Goal: Task Accomplishment & Management: Manage account settings

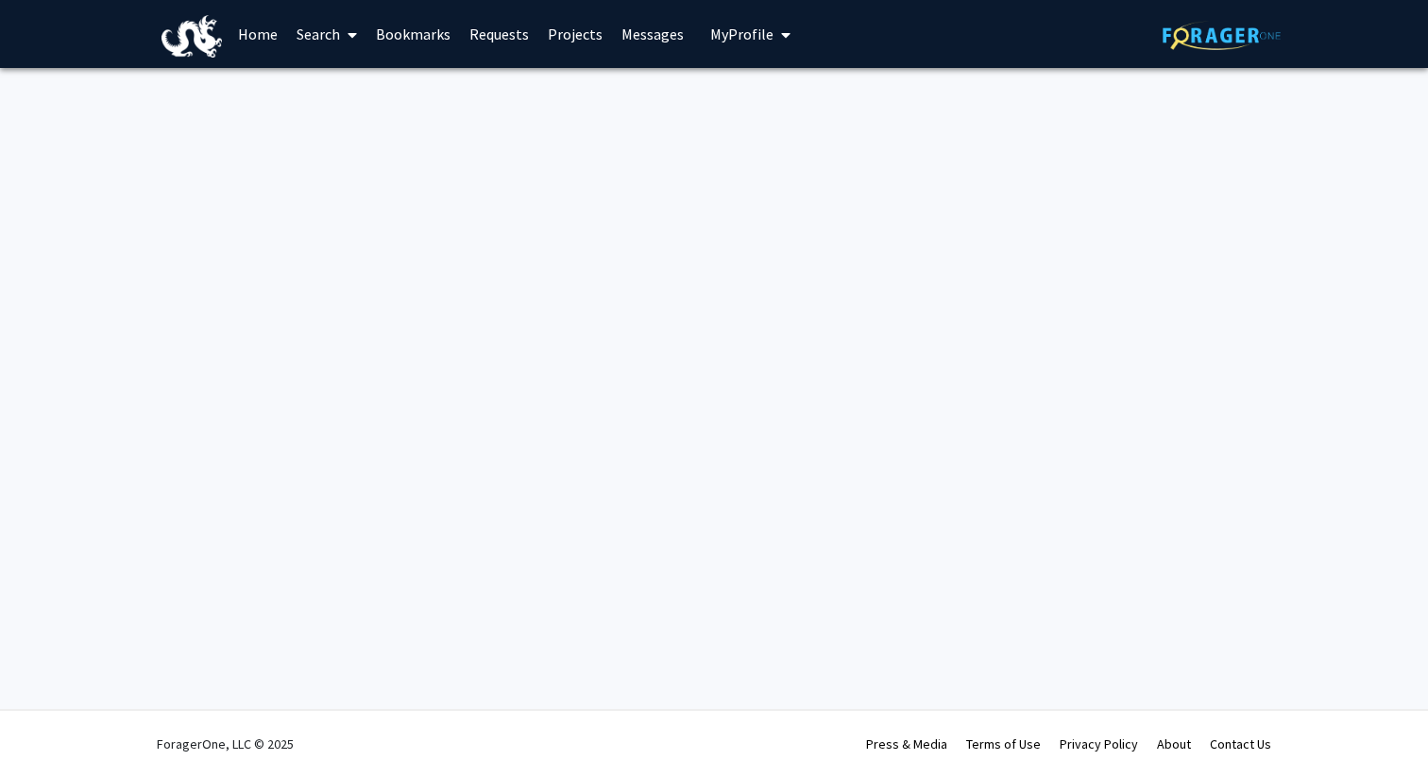
click at [763, 31] on span "My Profile" at bounding box center [741, 34] width 63 height 19
click at [771, 76] on div "[PERSON_NAME] View Profile Account Settings Log Out" at bounding box center [808, 131] width 208 height 127
click at [771, 88] on span "[PERSON_NAME]" at bounding box center [827, 87] width 114 height 21
click at [753, 43] on button "My Profile" at bounding box center [750, 34] width 92 height 68
click at [770, 114] on span "View Profile" at bounding box center [827, 108] width 114 height 21
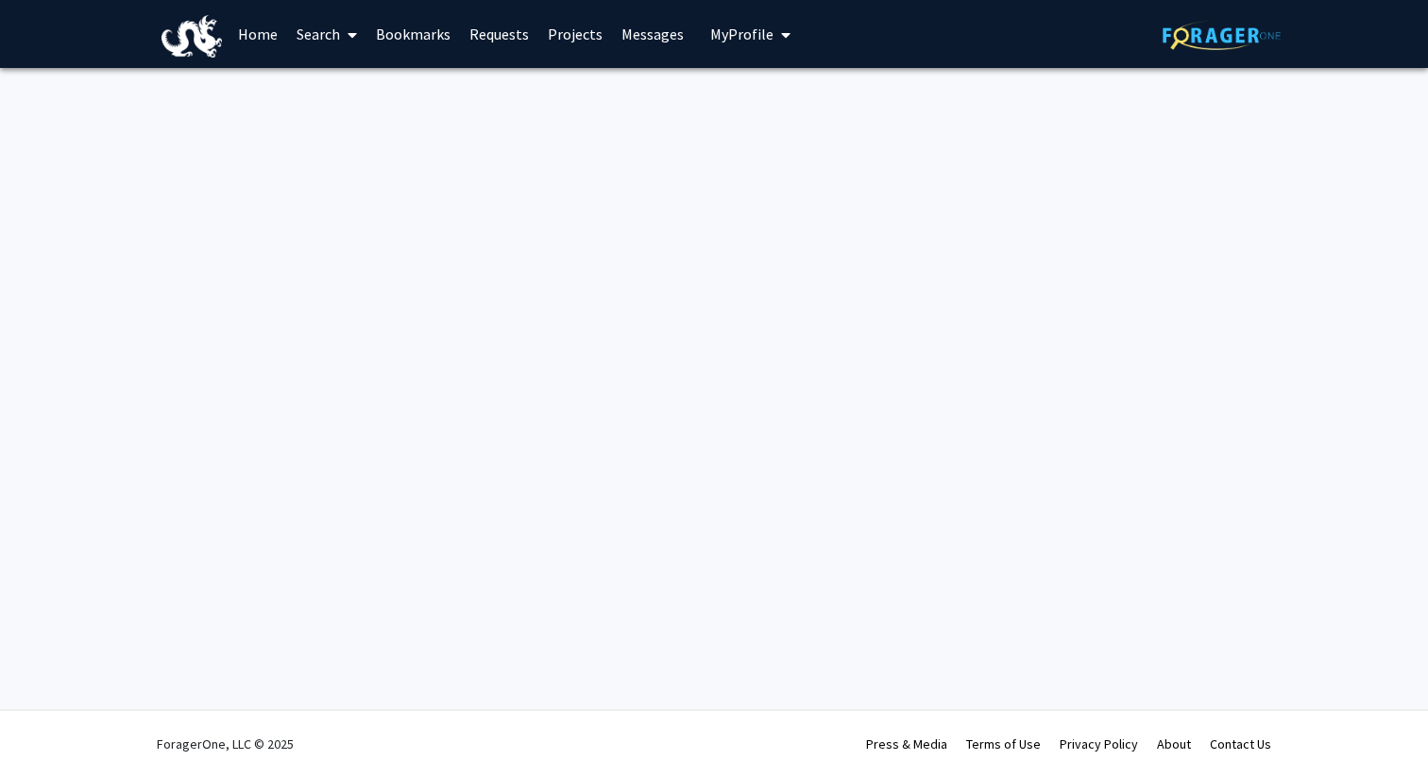
click at [260, 24] on link "Home" at bounding box center [258, 34] width 59 height 66
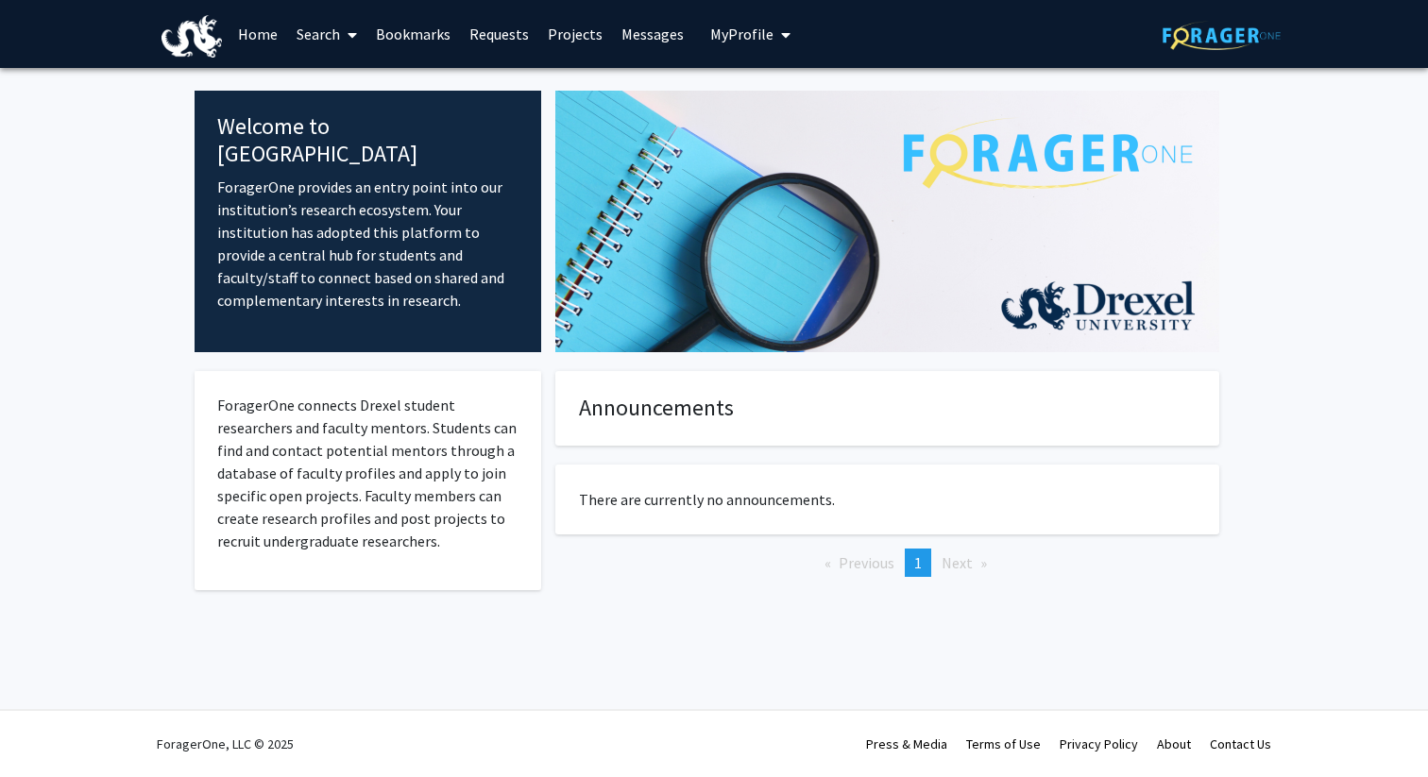
click at [760, 45] on button "My Profile" at bounding box center [750, 34] width 92 height 68
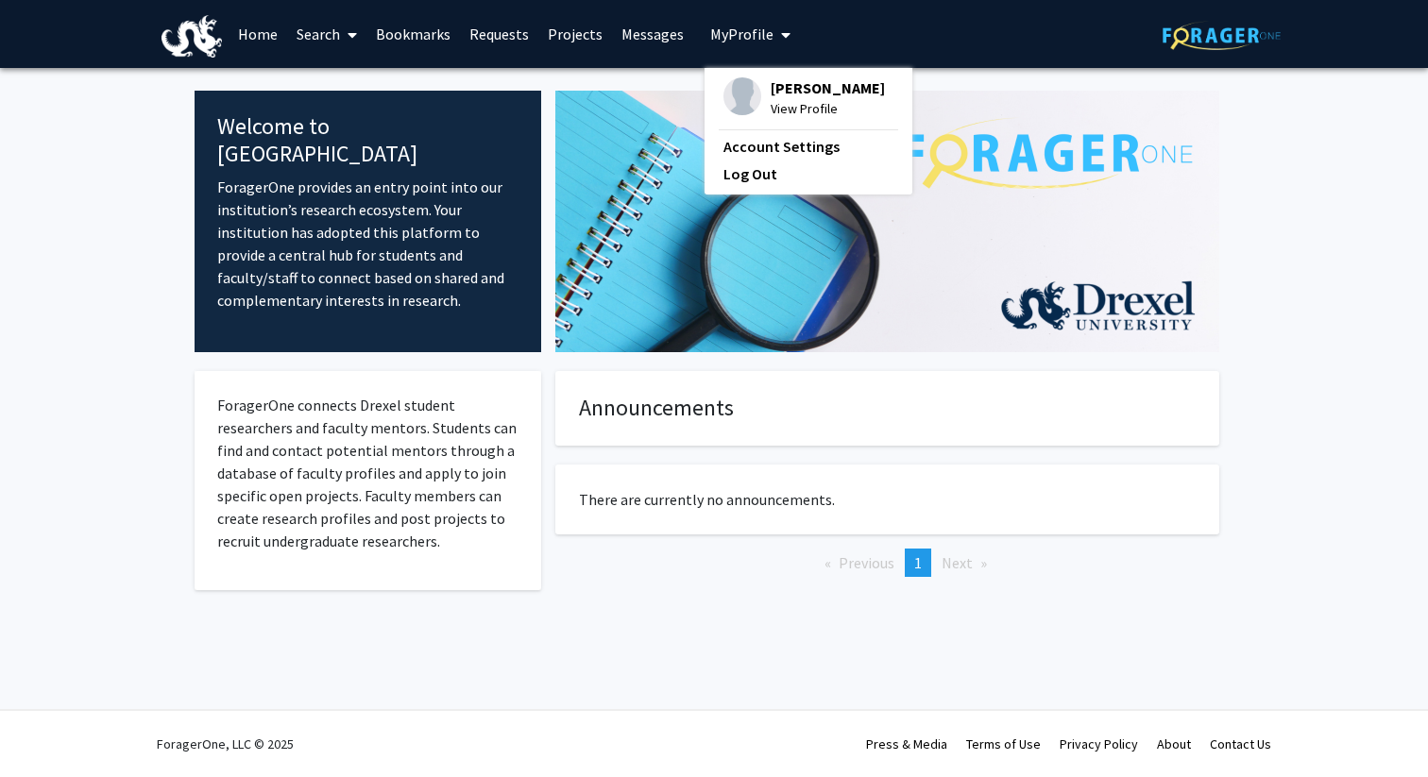
click at [770, 77] on span "[PERSON_NAME]" at bounding box center [827, 87] width 114 height 21
